Goal: Information Seeking & Learning: Learn about a topic

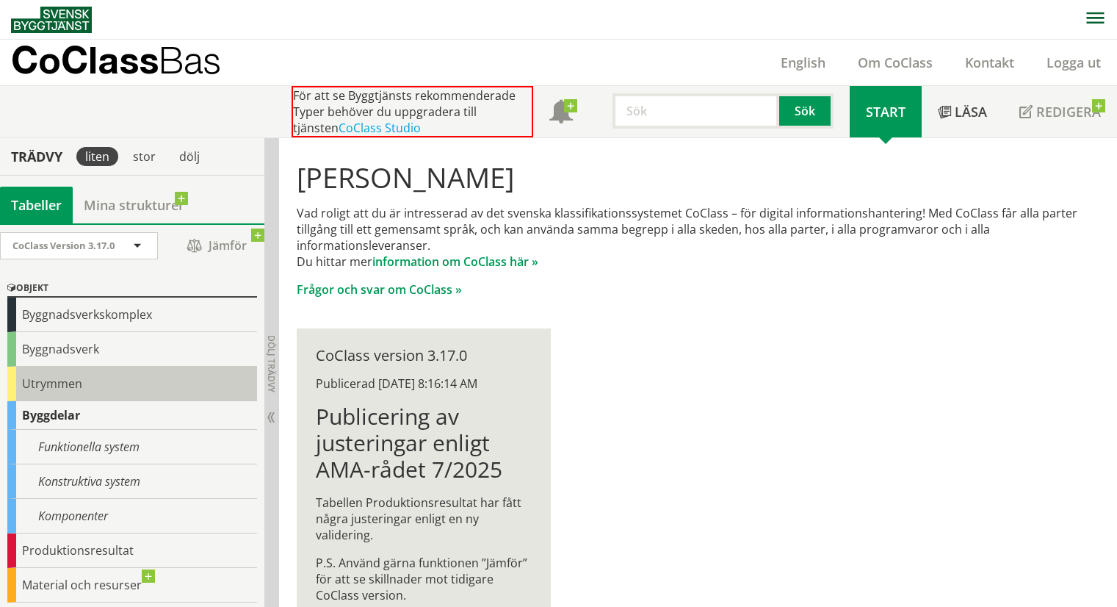
scroll to position [51, 0]
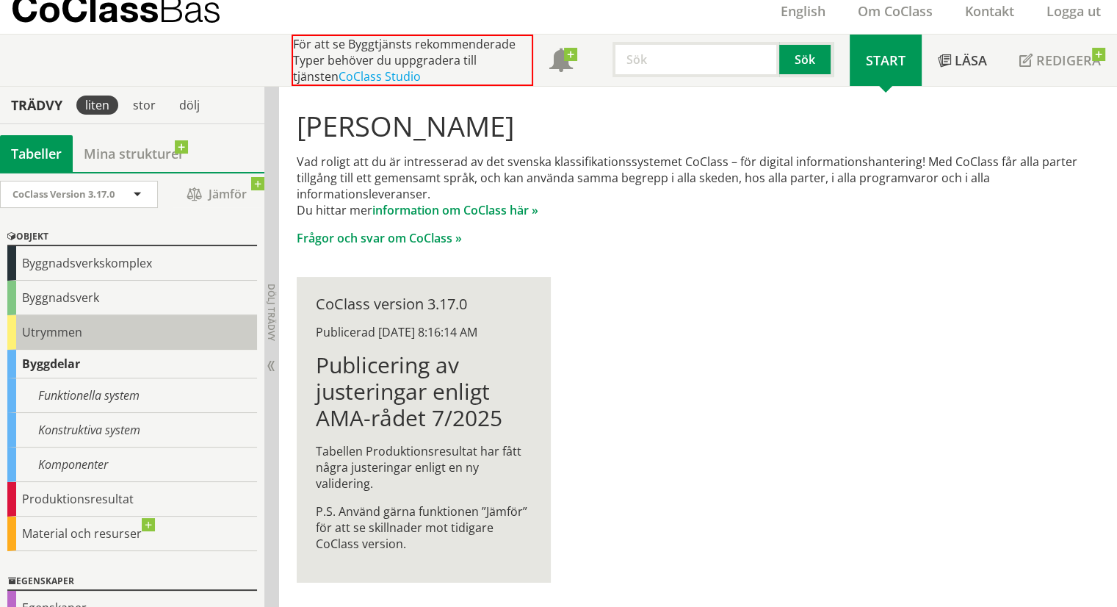
click at [62, 330] on div "Utrymmen" at bounding box center [132, 332] width 250 height 35
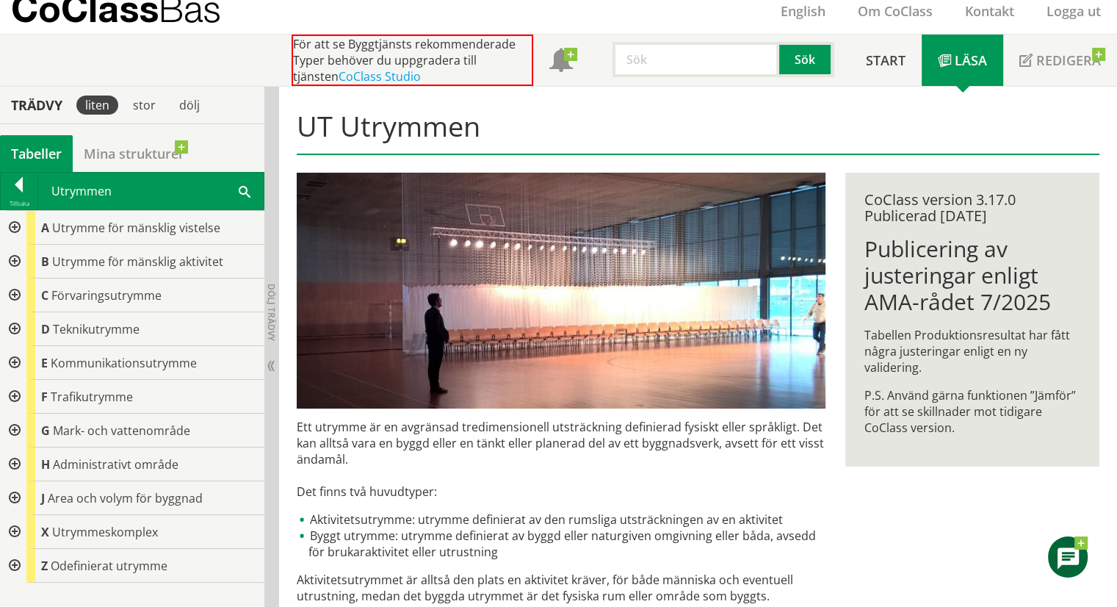
click at [11, 225] on div at bounding box center [13, 228] width 26 height 34
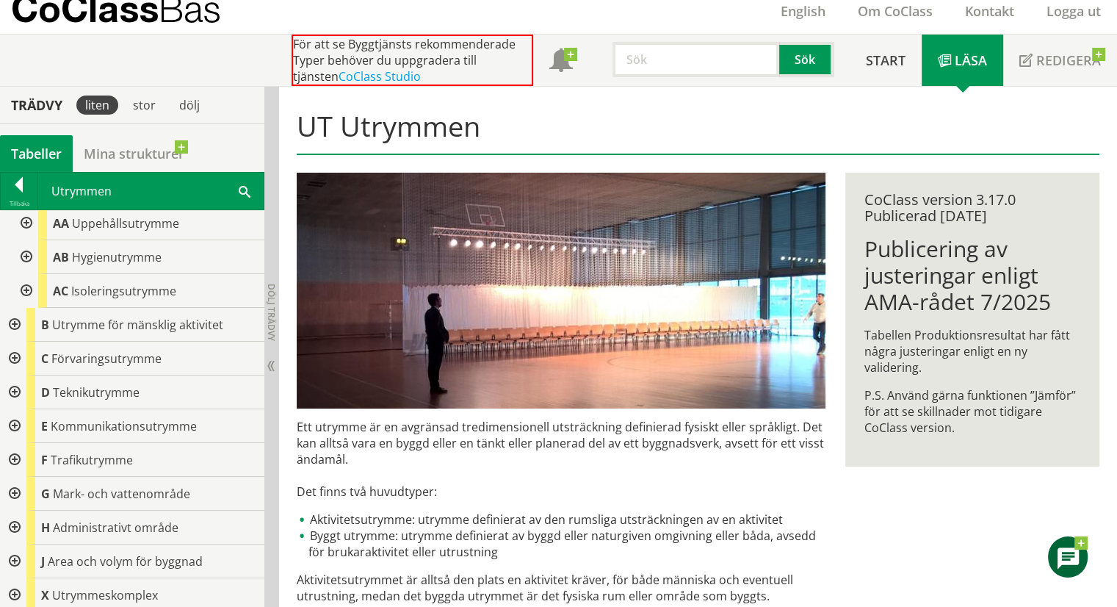
scroll to position [73, 0]
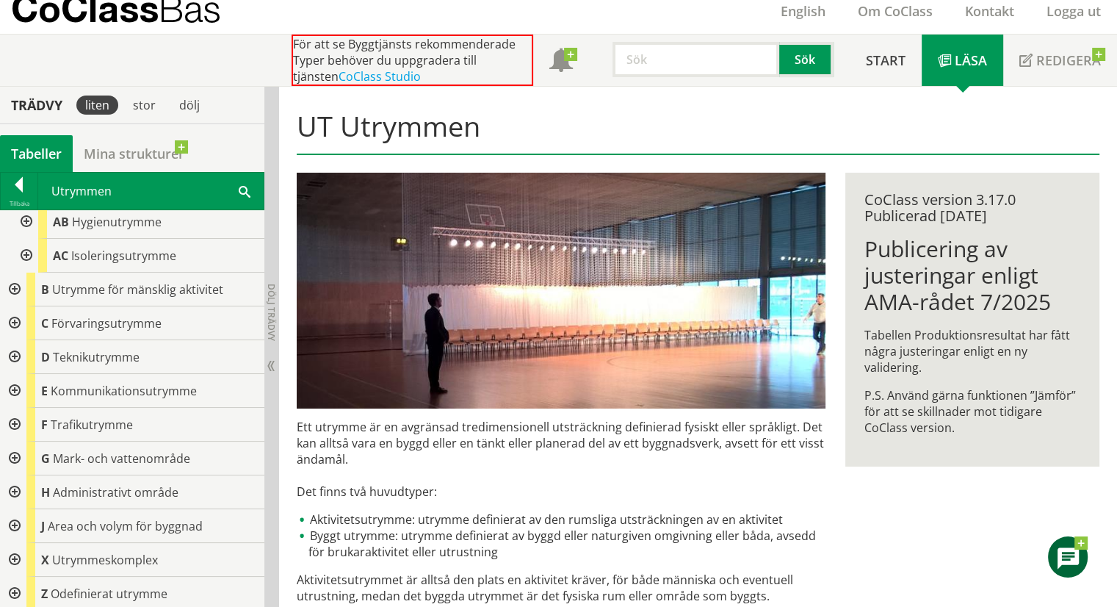
click at [12, 318] on div at bounding box center [13, 323] width 26 height 34
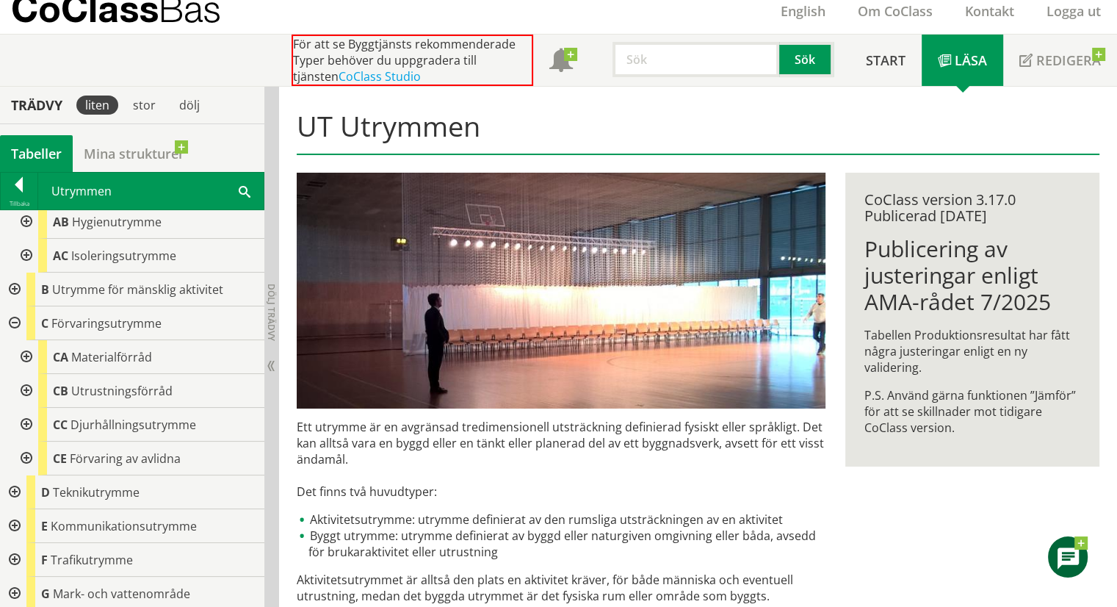
click at [9, 489] on div at bounding box center [13, 492] width 26 height 34
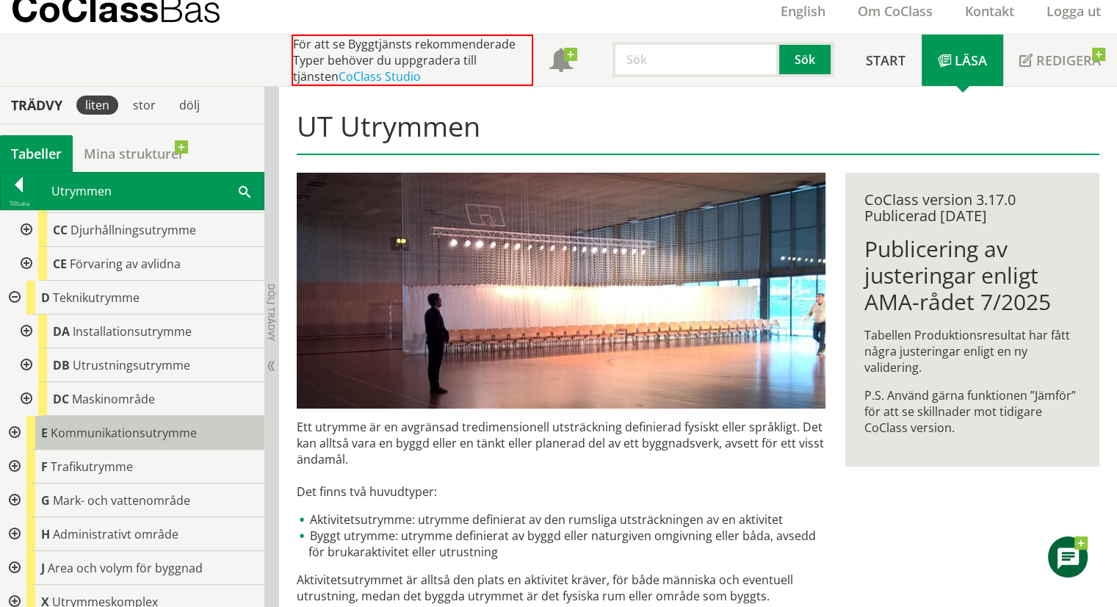
scroll to position [294, 0]
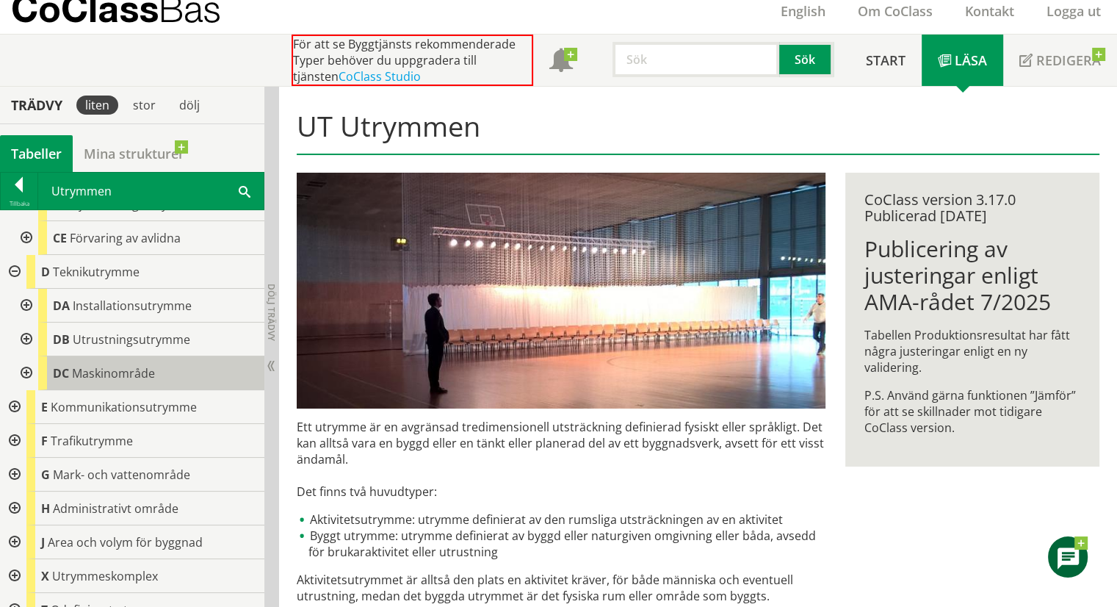
click at [96, 367] on span "Maskinområde" at bounding box center [113, 373] width 83 height 16
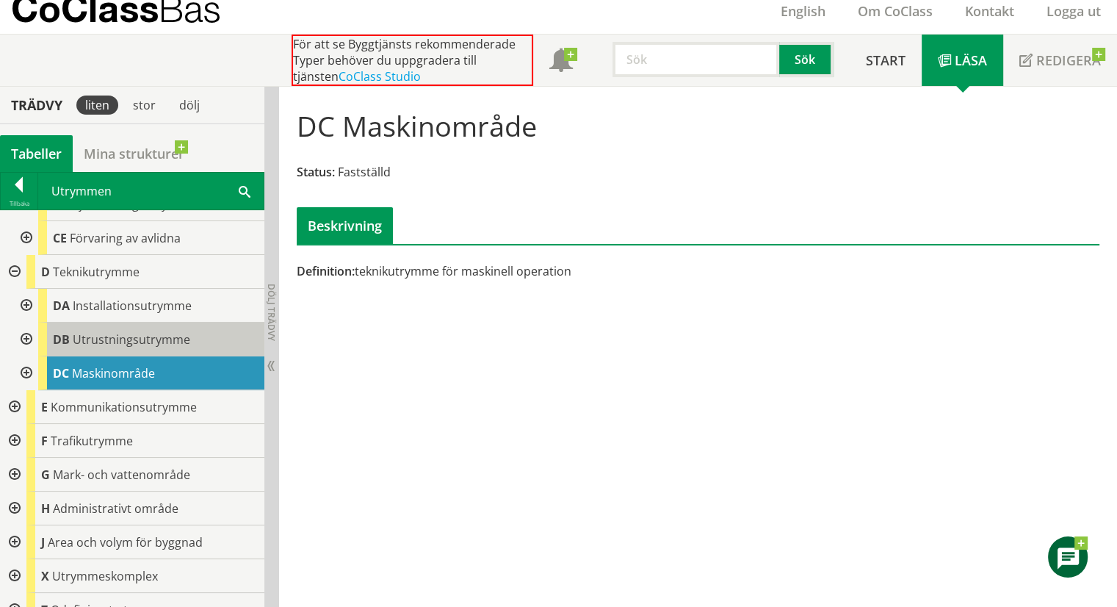
click at [53, 336] on span "DB" at bounding box center [61, 339] width 17 height 16
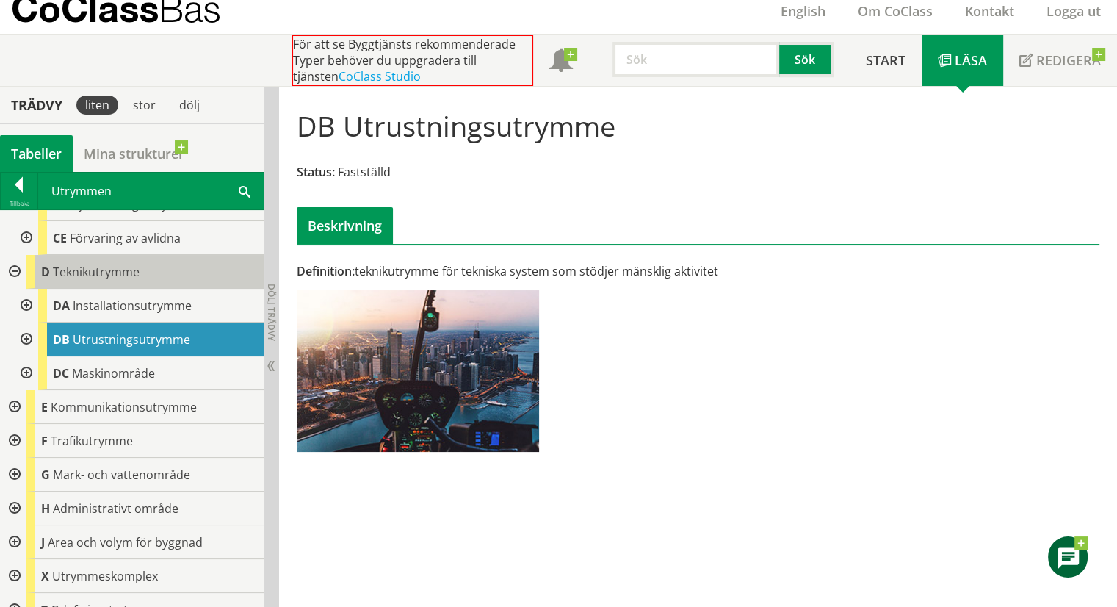
click at [73, 273] on span "Teknikutrymme" at bounding box center [96, 272] width 87 height 16
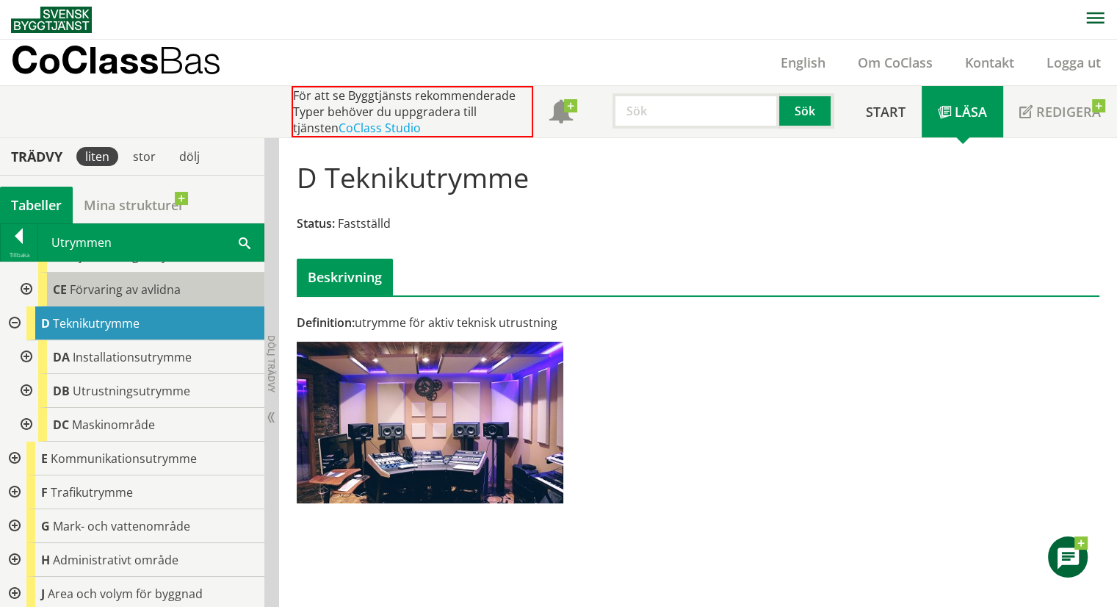
click at [95, 292] on span "Förvaring av avlidna" at bounding box center [125, 289] width 111 height 16
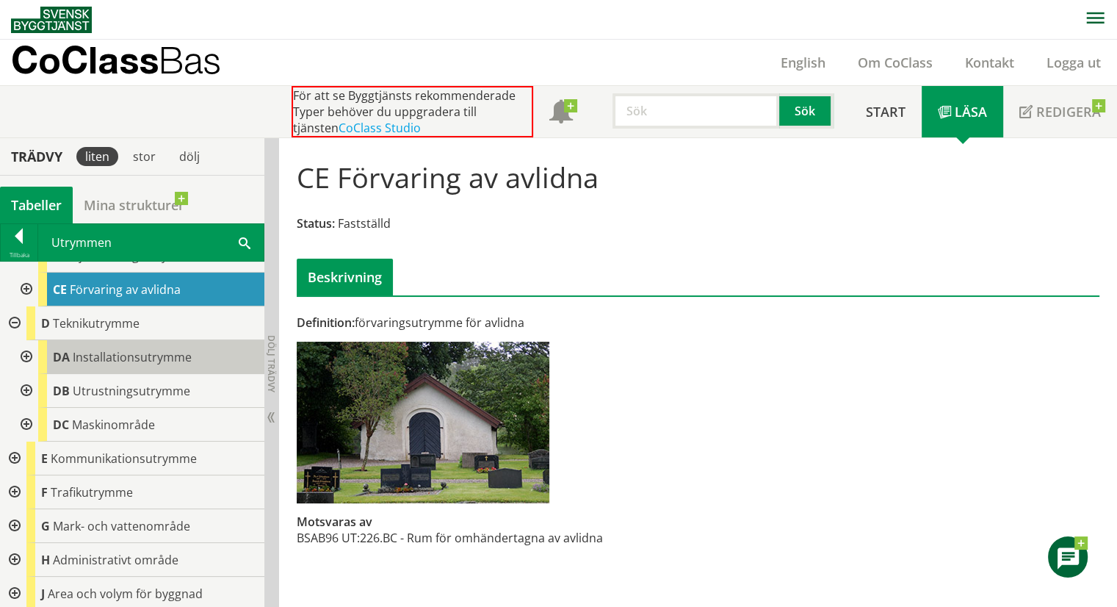
scroll to position [73, 0]
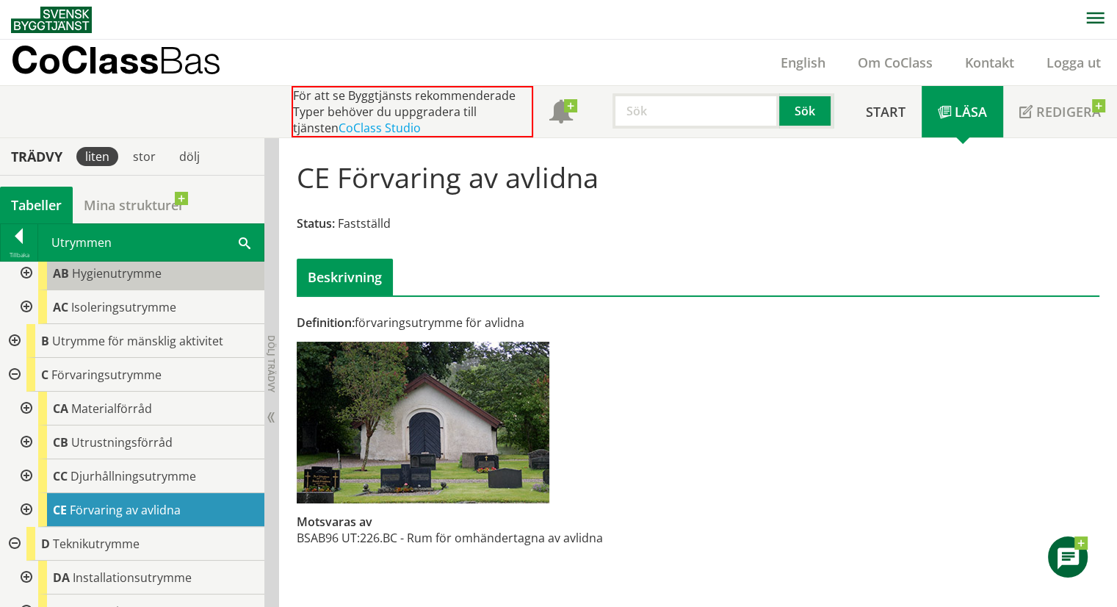
click at [84, 262] on div "AB Hygienutrymme" at bounding box center [151, 273] width 226 height 34
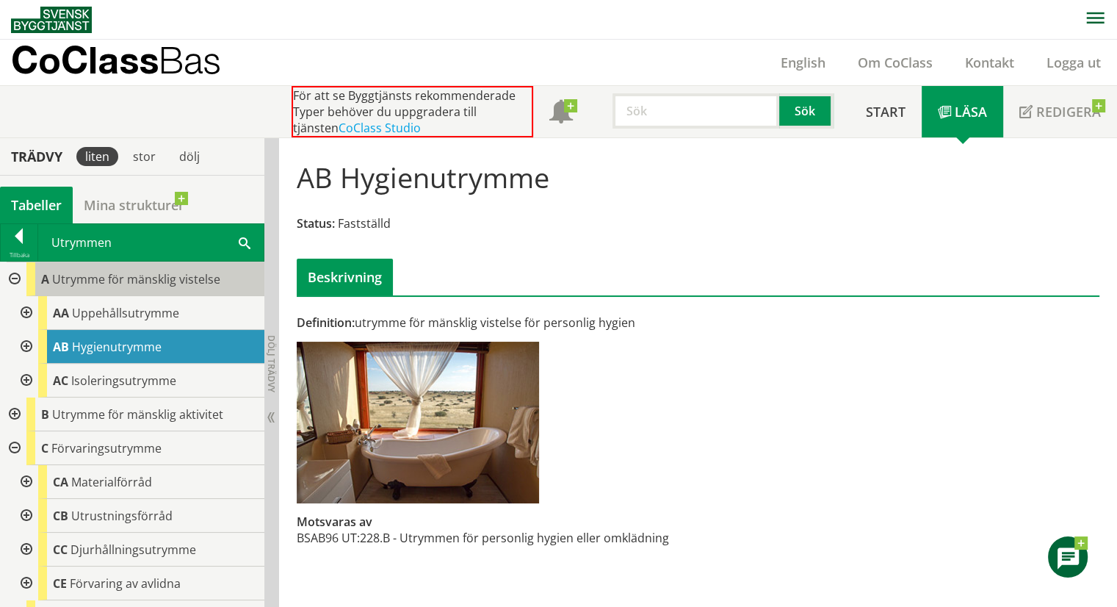
click at [71, 284] on span "Utrymme för mänsklig vistelse" at bounding box center [136, 279] width 168 height 16
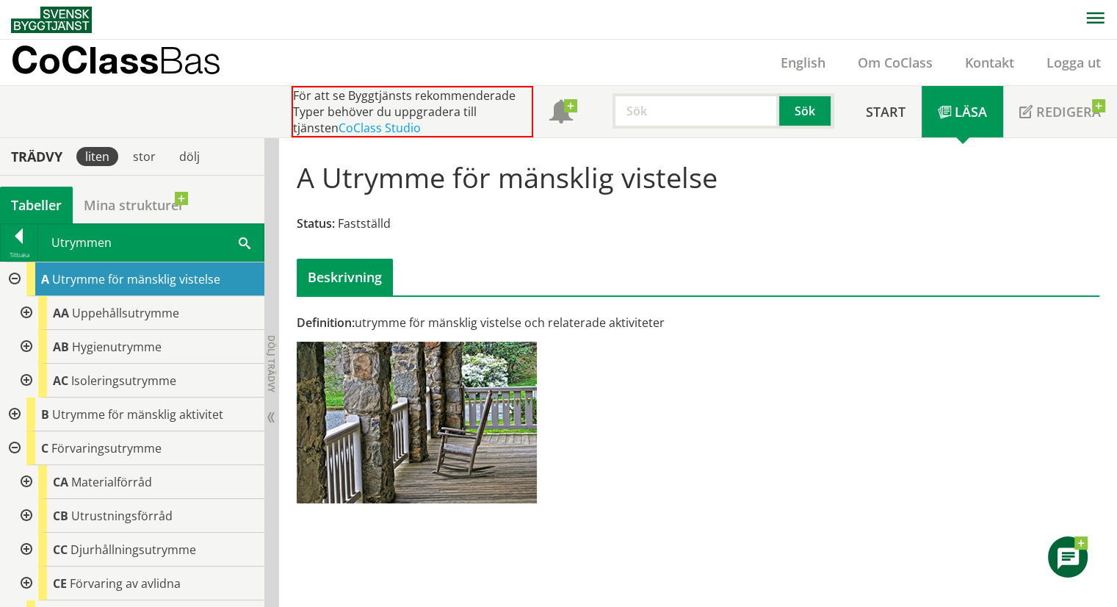
click at [796, 433] on div "Definition: utrymme för mänsklig vistelse och relaterade aktiviteter" at bounding box center [560, 413] width 549 height 199
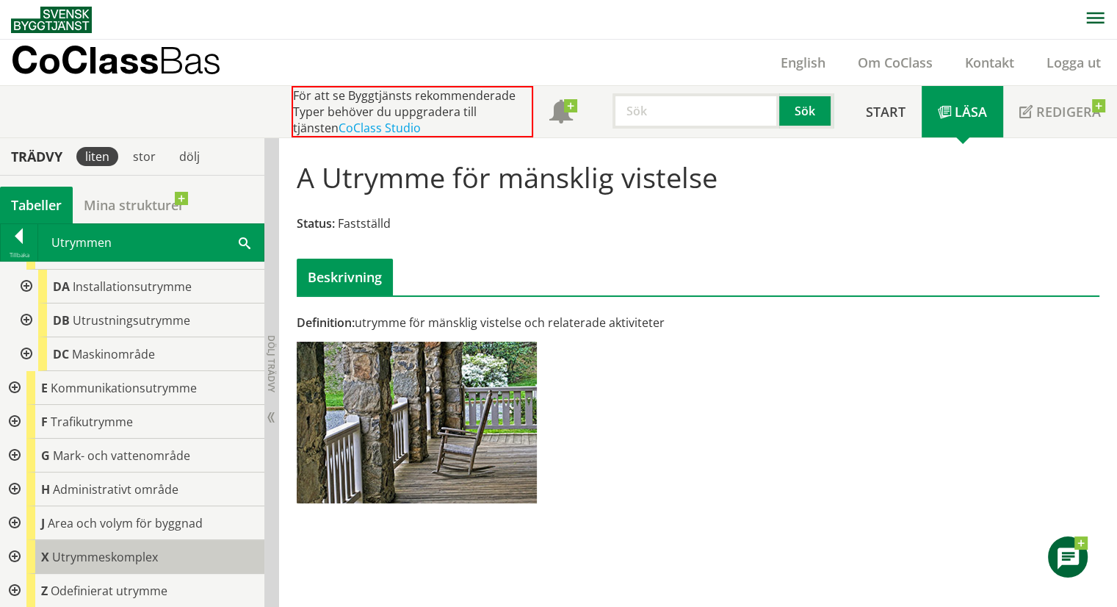
scroll to position [364, 0]
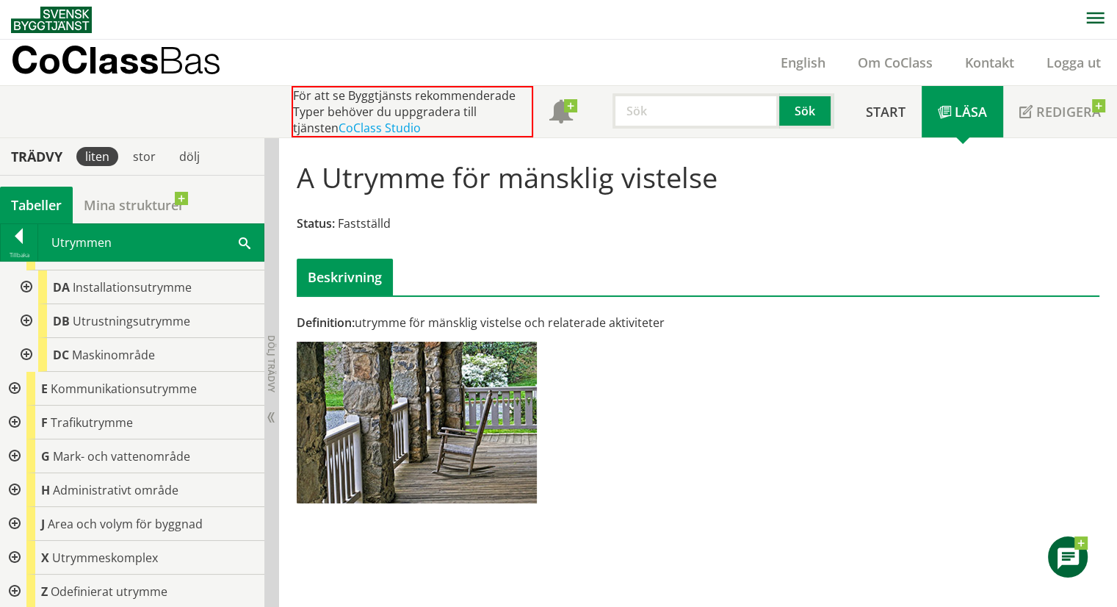
click at [19, 286] on div at bounding box center [25, 287] width 26 height 34
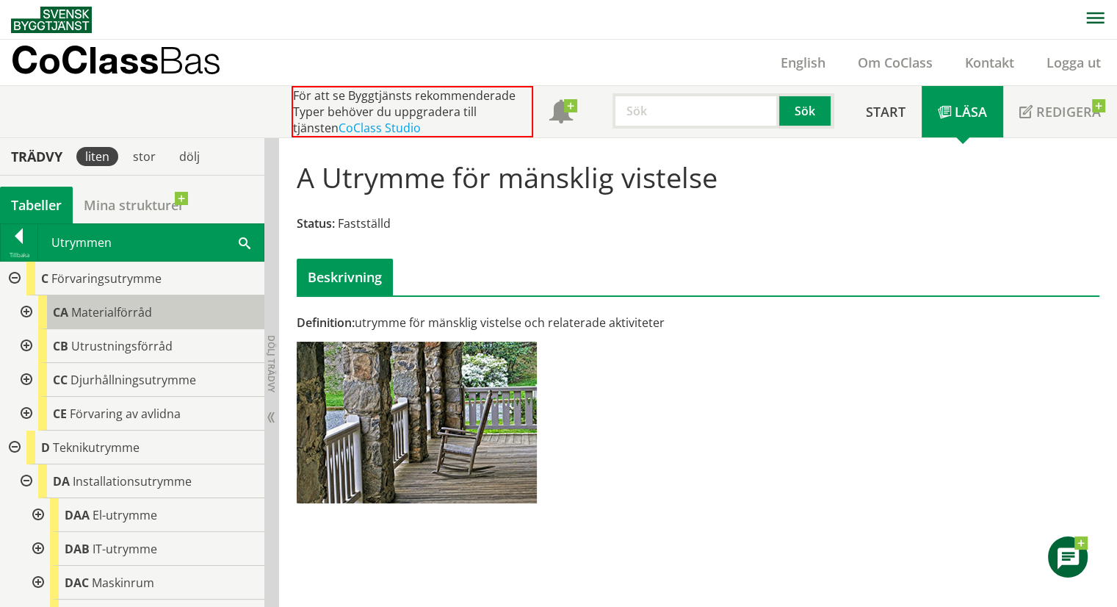
scroll to position [291, 0]
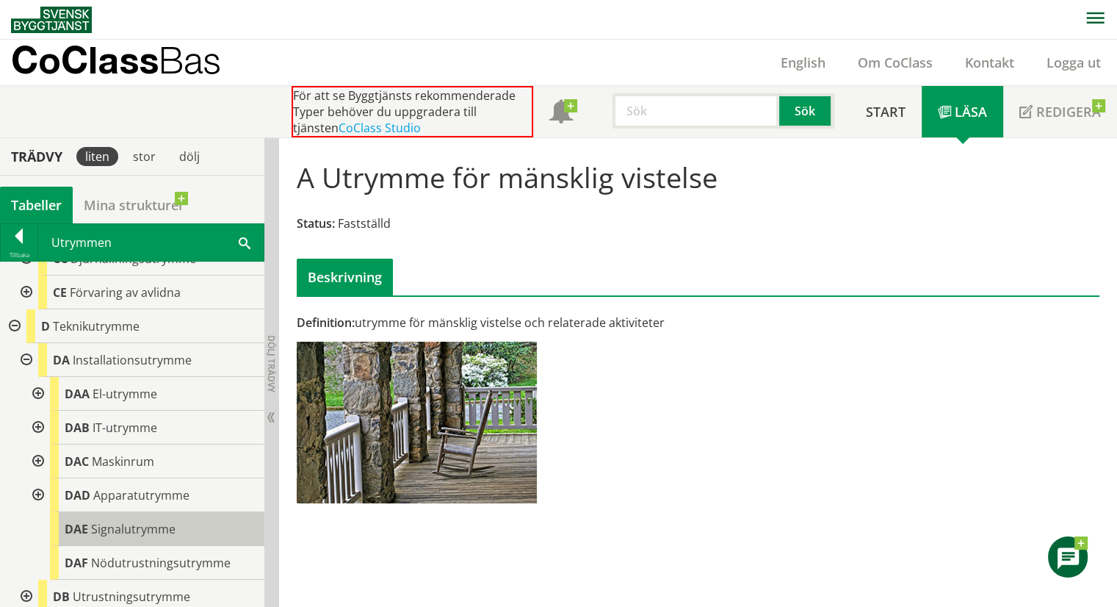
click at [107, 515] on body "AMA AMA Beskrivningsverktyg AMA Funktion BSAB Bygginfo Byggjura Byggkatalogen […" at bounding box center [558, 303] width 1117 height 607
click at [162, 527] on span "Signalutrymme" at bounding box center [133, 529] width 84 height 16
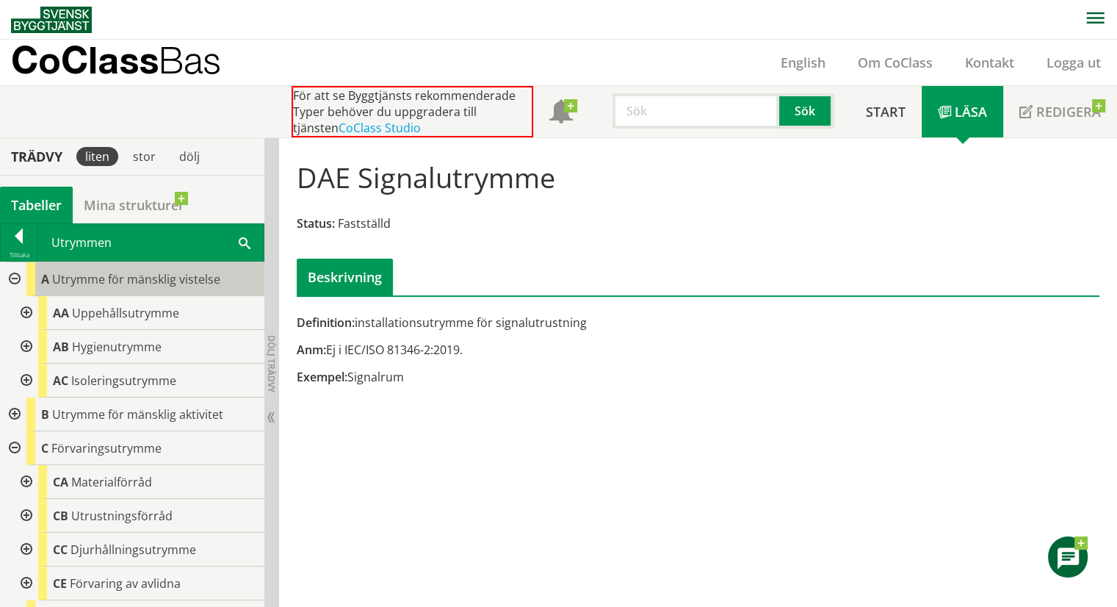
click at [74, 280] on span "Utrymme för mänsklig vistelse" at bounding box center [136, 279] width 168 height 16
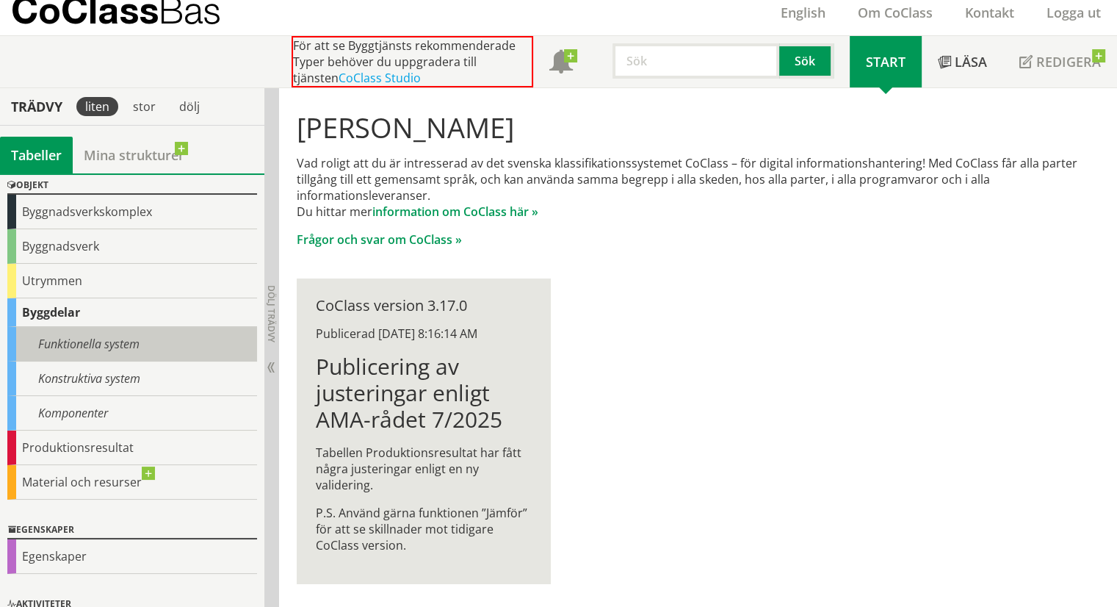
scroll to position [101, 0]
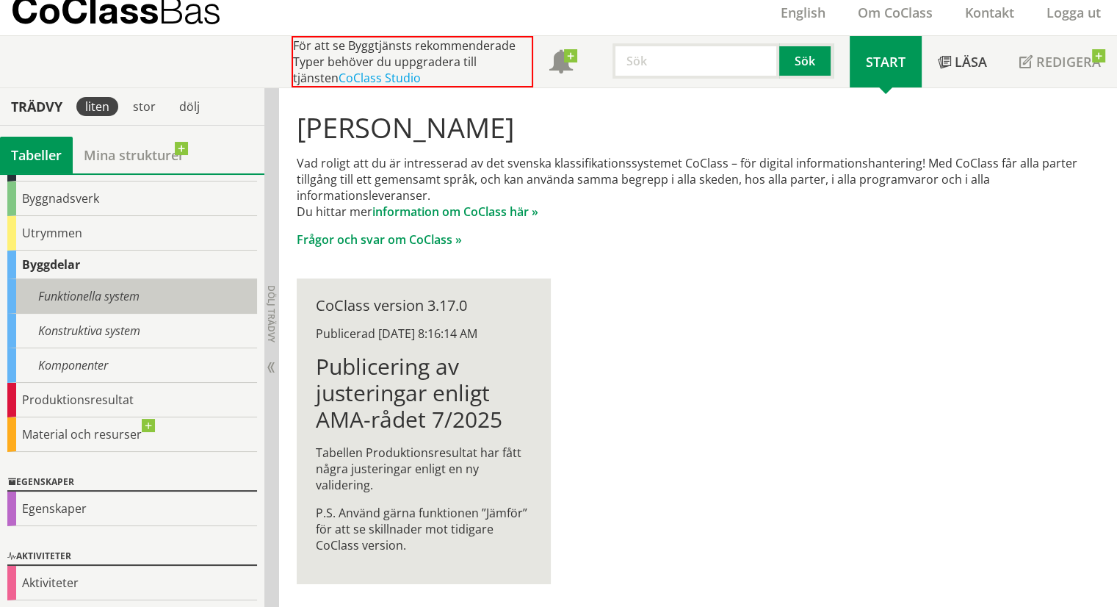
click at [120, 294] on div "Funktionella system" at bounding box center [132, 296] width 250 height 35
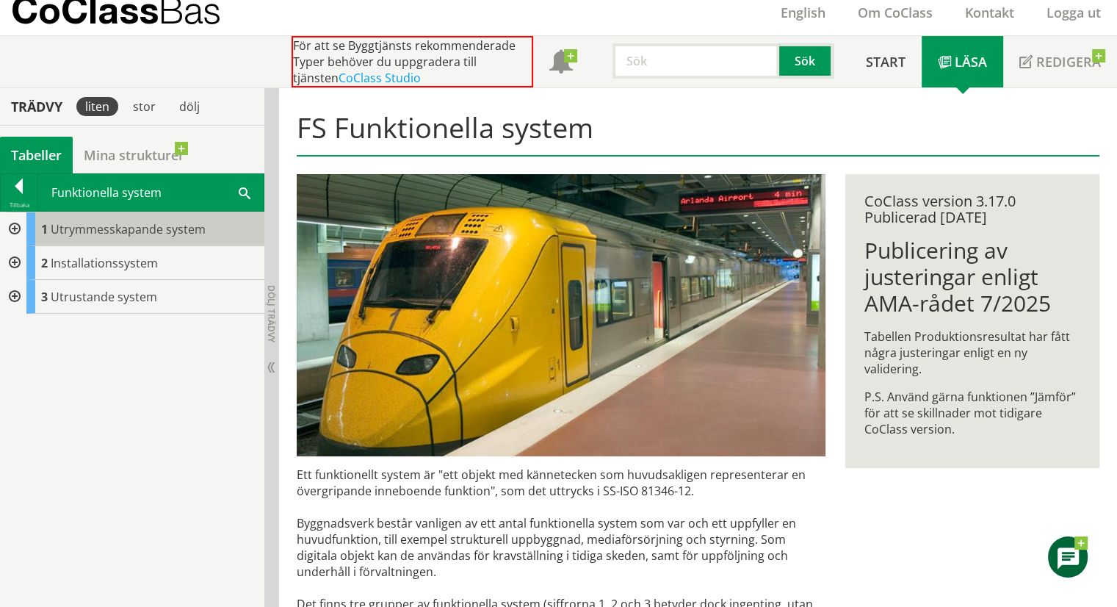
click at [91, 225] on span "Utrymmesskapande system" at bounding box center [128, 229] width 155 height 16
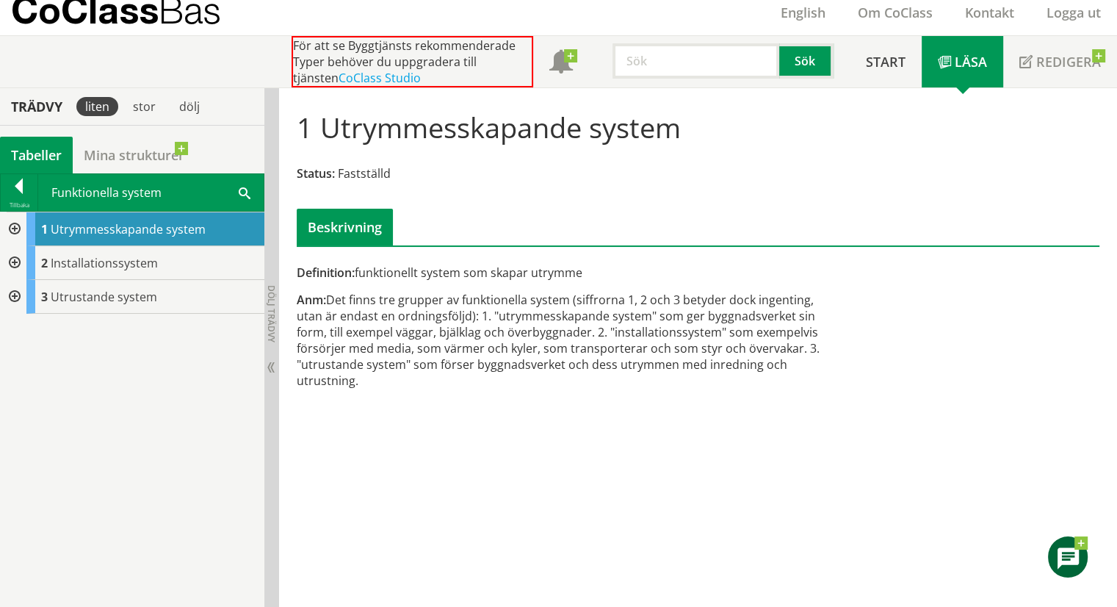
click at [12, 227] on div at bounding box center [13, 229] width 26 height 34
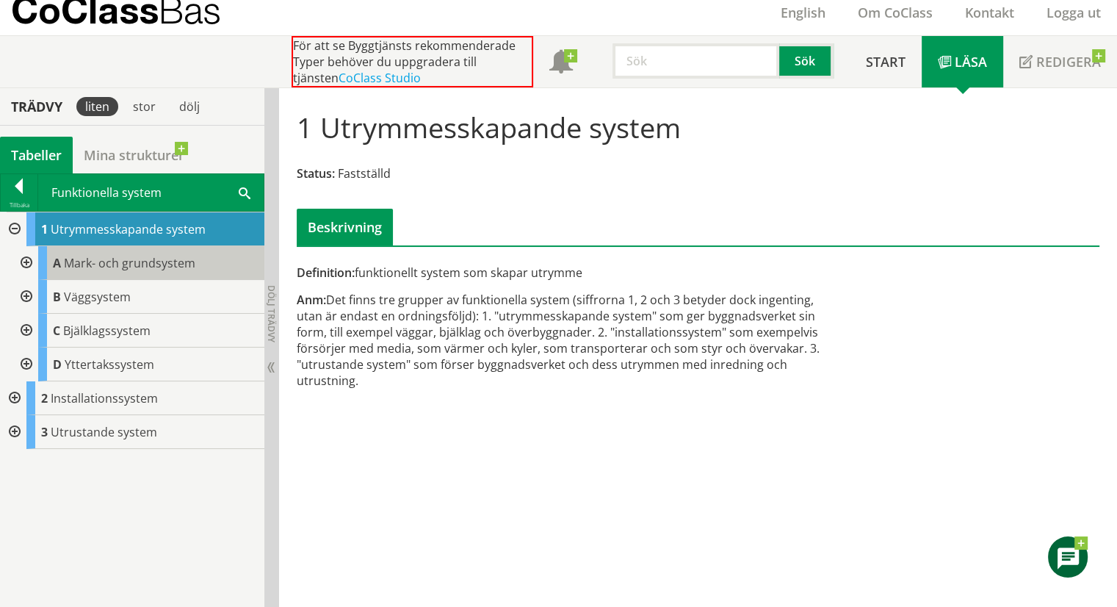
click at [100, 259] on span "Mark- och grundsystem" at bounding box center [129, 263] width 131 height 16
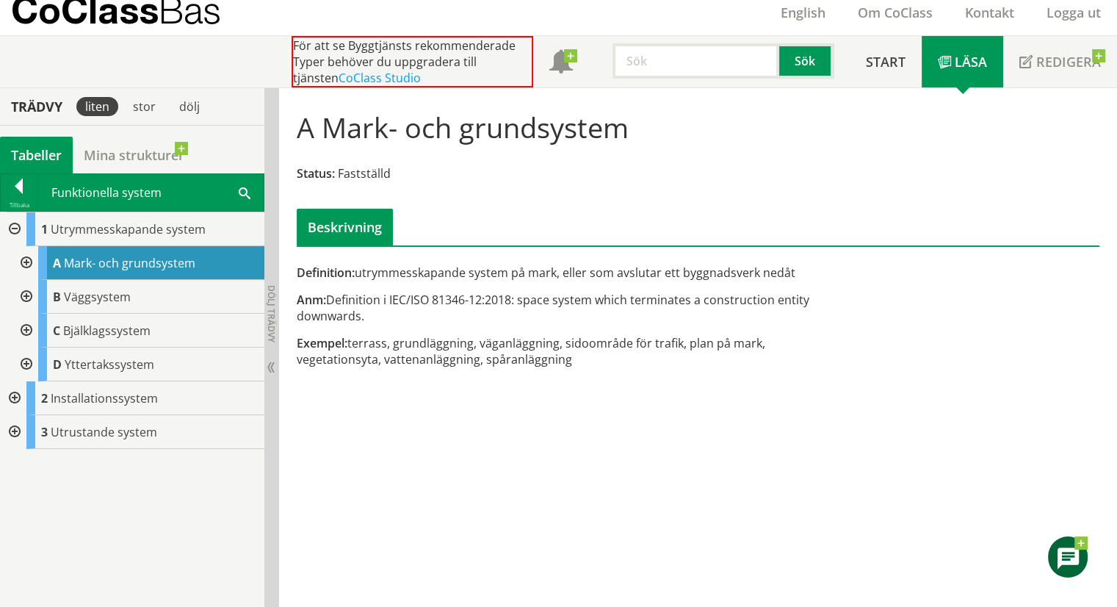
click at [20, 256] on div at bounding box center [25, 263] width 26 height 34
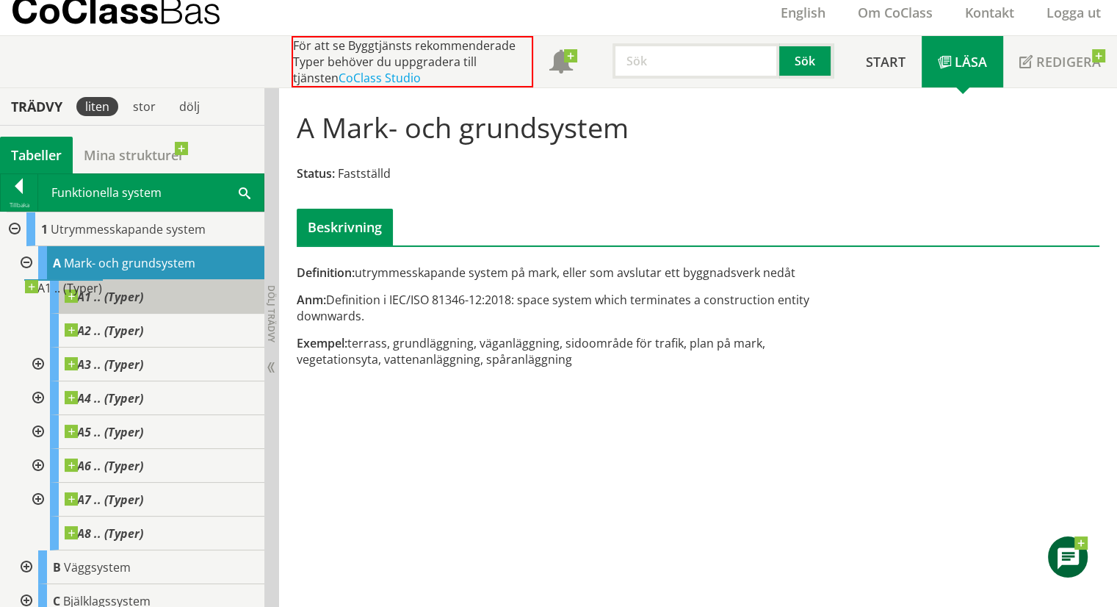
click at [108, 303] on span "A1 .. (Typer)" at bounding box center [104, 296] width 79 height 15
click at [132, 258] on span "Mark- och grundsystem" at bounding box center [129, 263] width 131 height 16
